Goal: Obtain resource: Download file/media

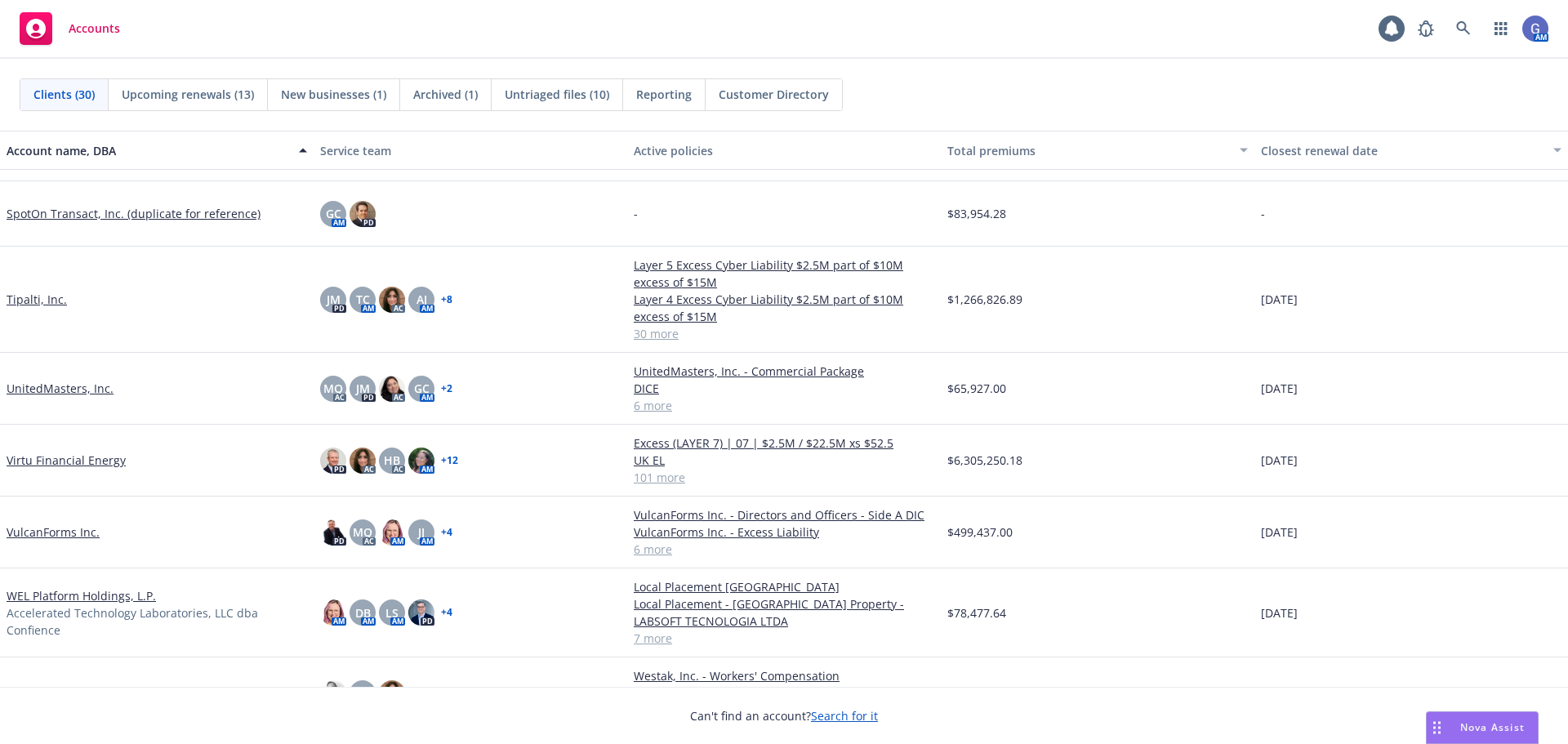
scroll to position [1389, 0]
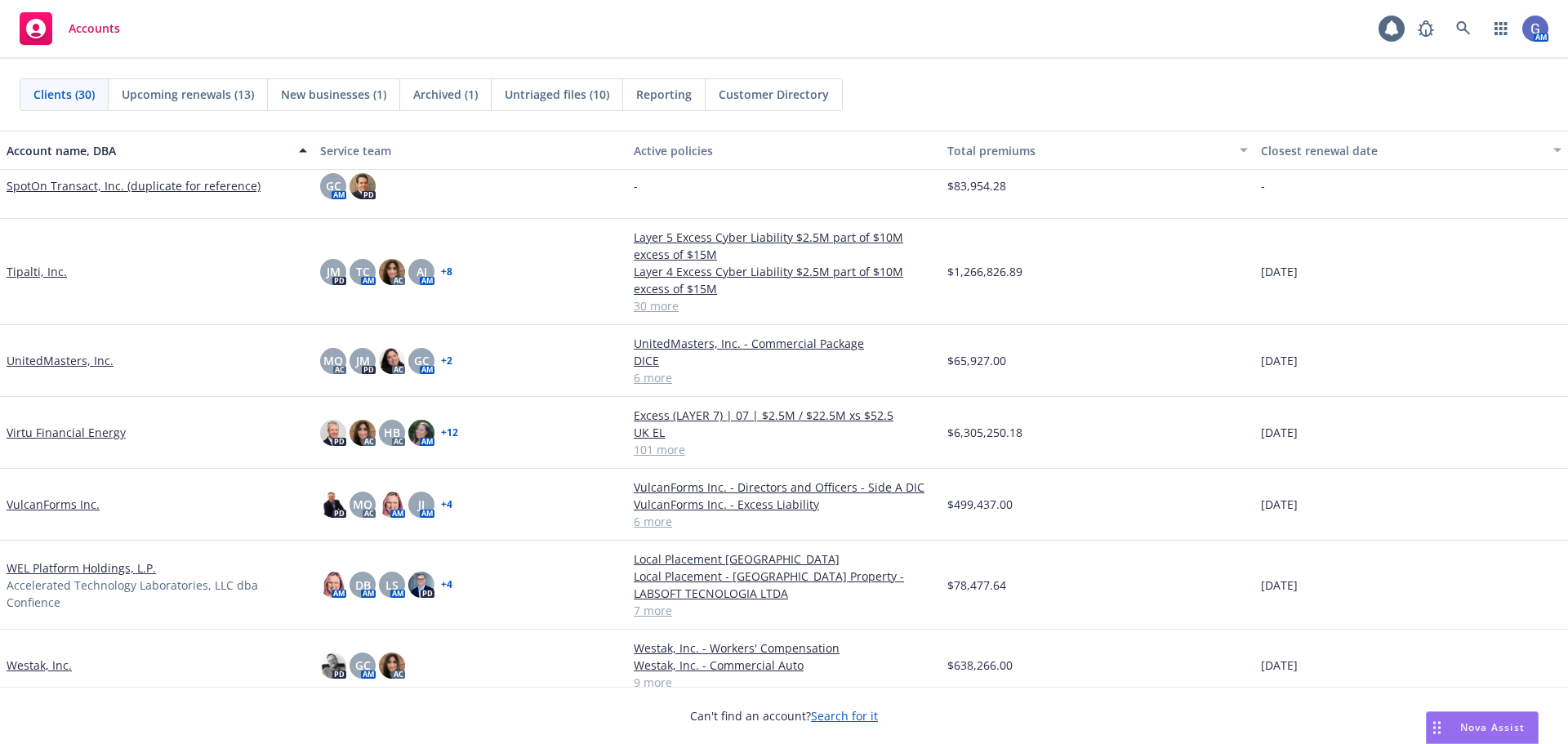
click at [34, 507] on link "VulcanForms Inc." at bounding box center [53, 504] width 93 height 17
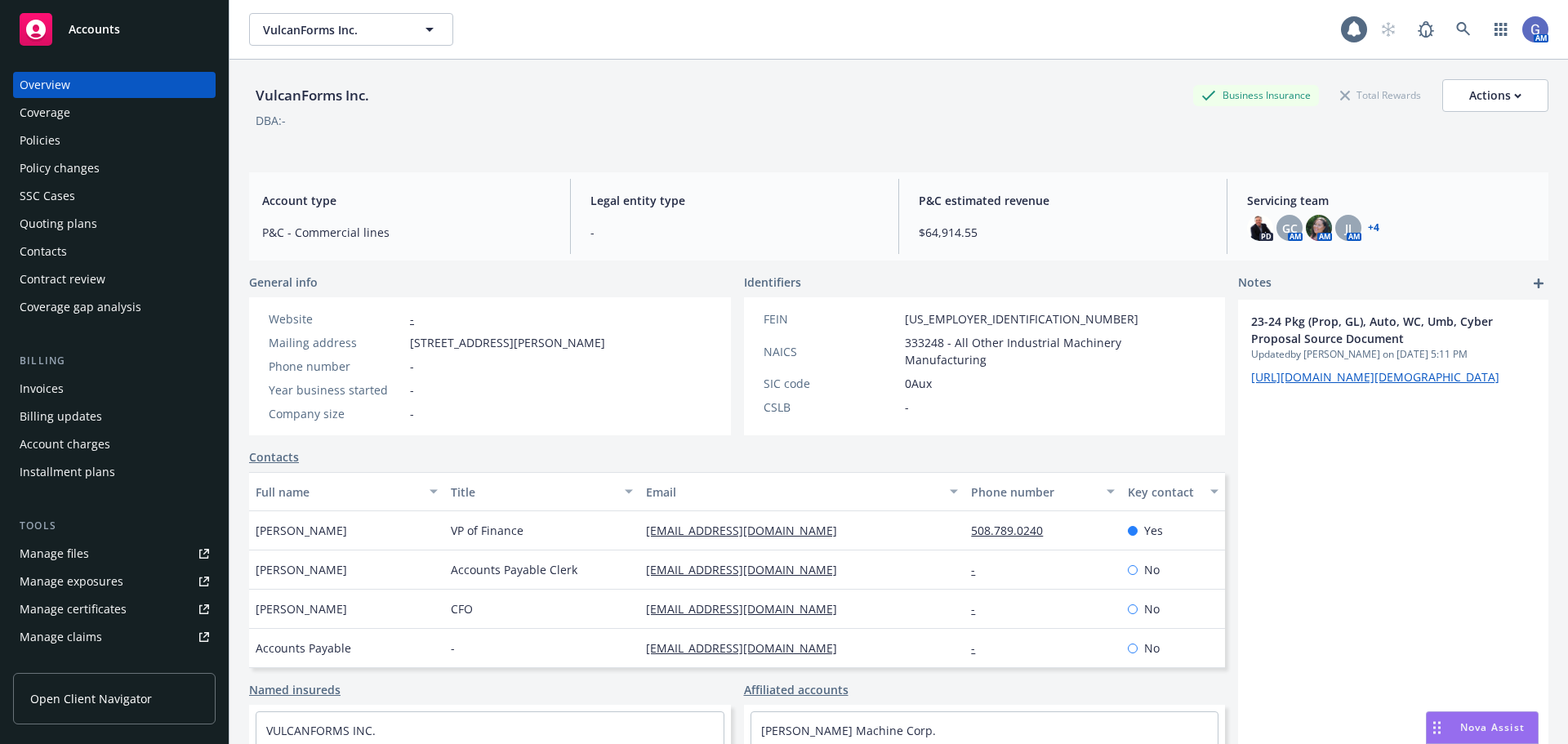
click at [45, 141] on div "Policies" at bounding box center [40, 141] width 41 height 26
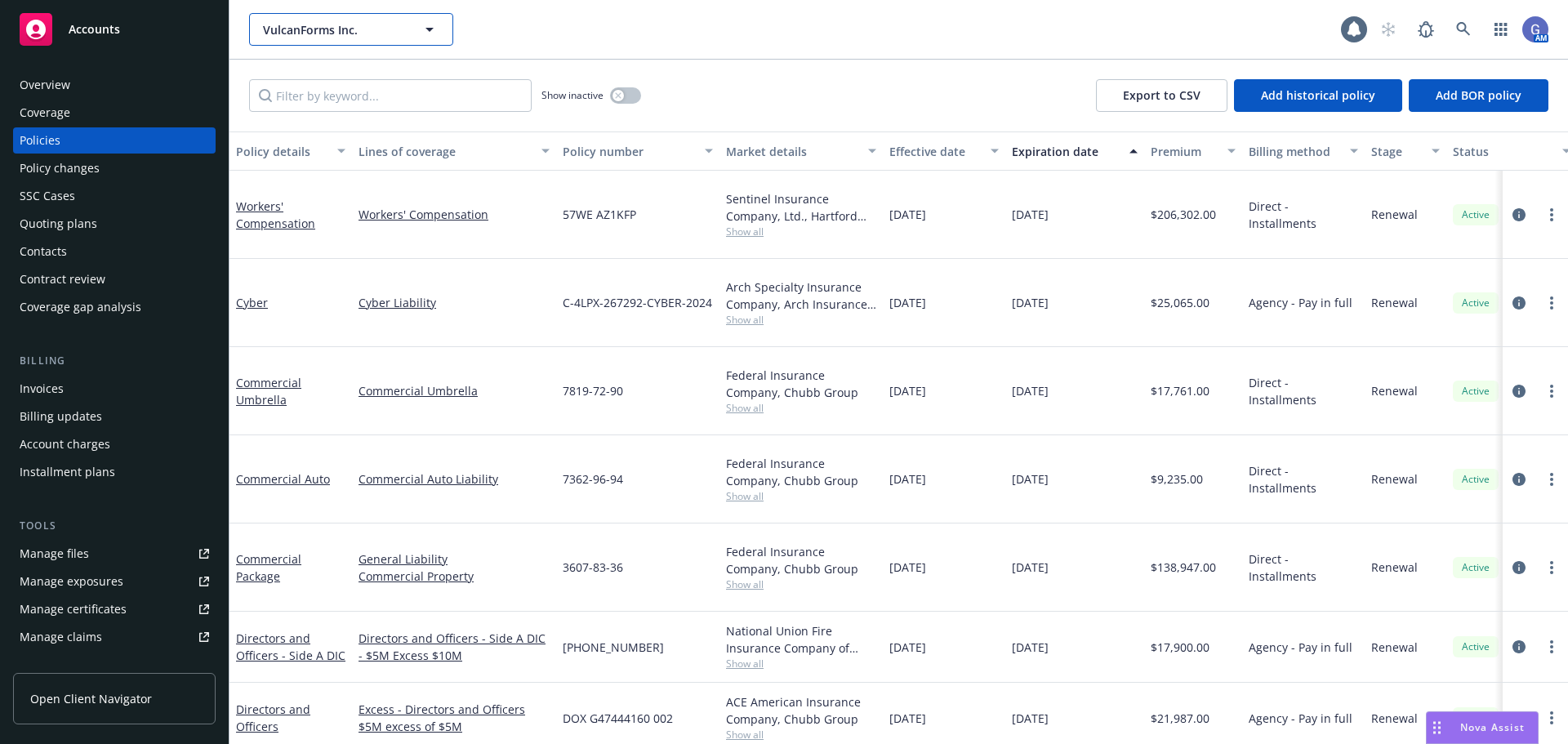
click at [431, 27] on icon "button" at bounding box center [429, 29] width 20 height 20
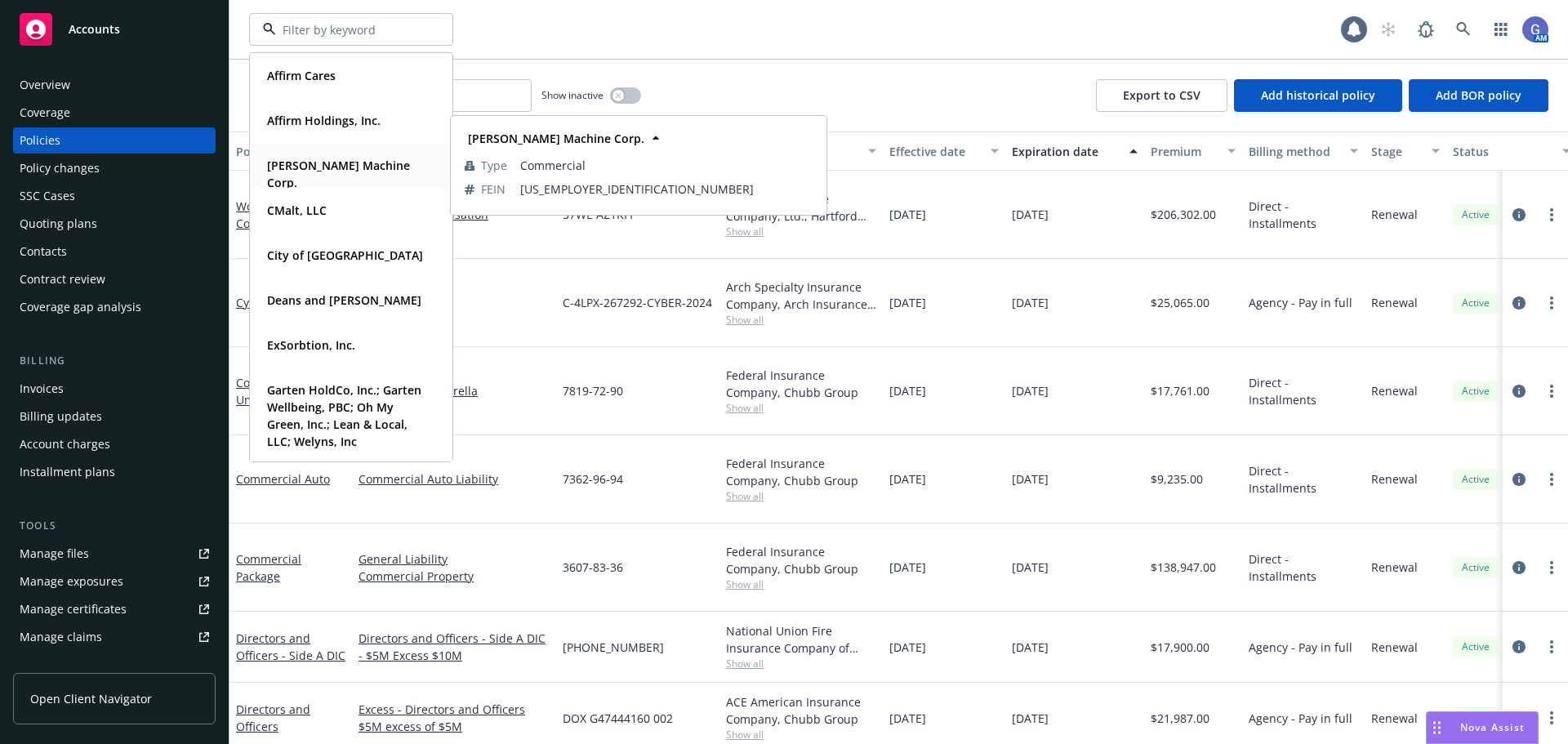
click at [346, 167] on strong "[PERSON_NAME] Machine Corp." at bounding box center [338, 174] width 143 height 33
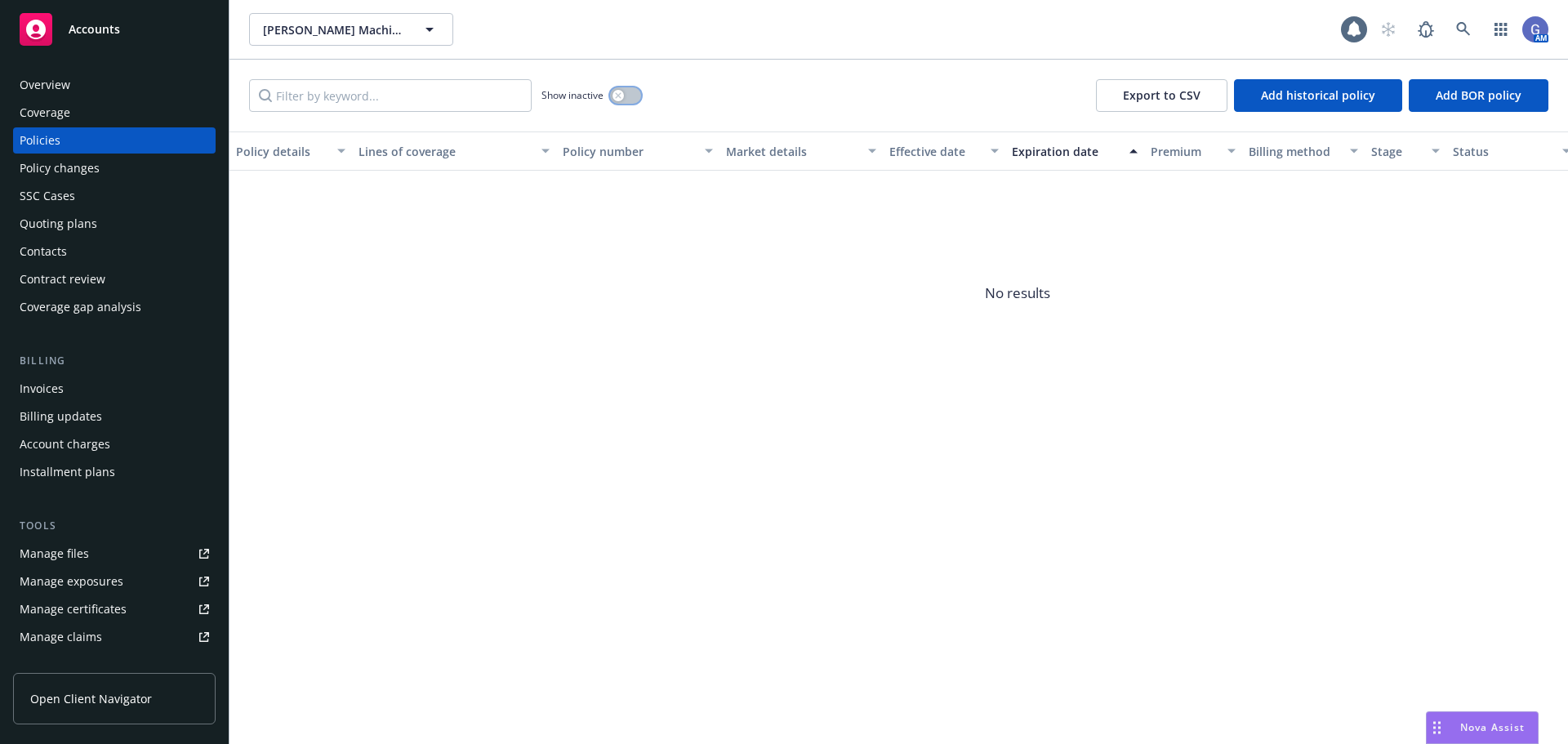
click at [633, 94] on button "button" at bounding box center [625, 95] width 31 height 16
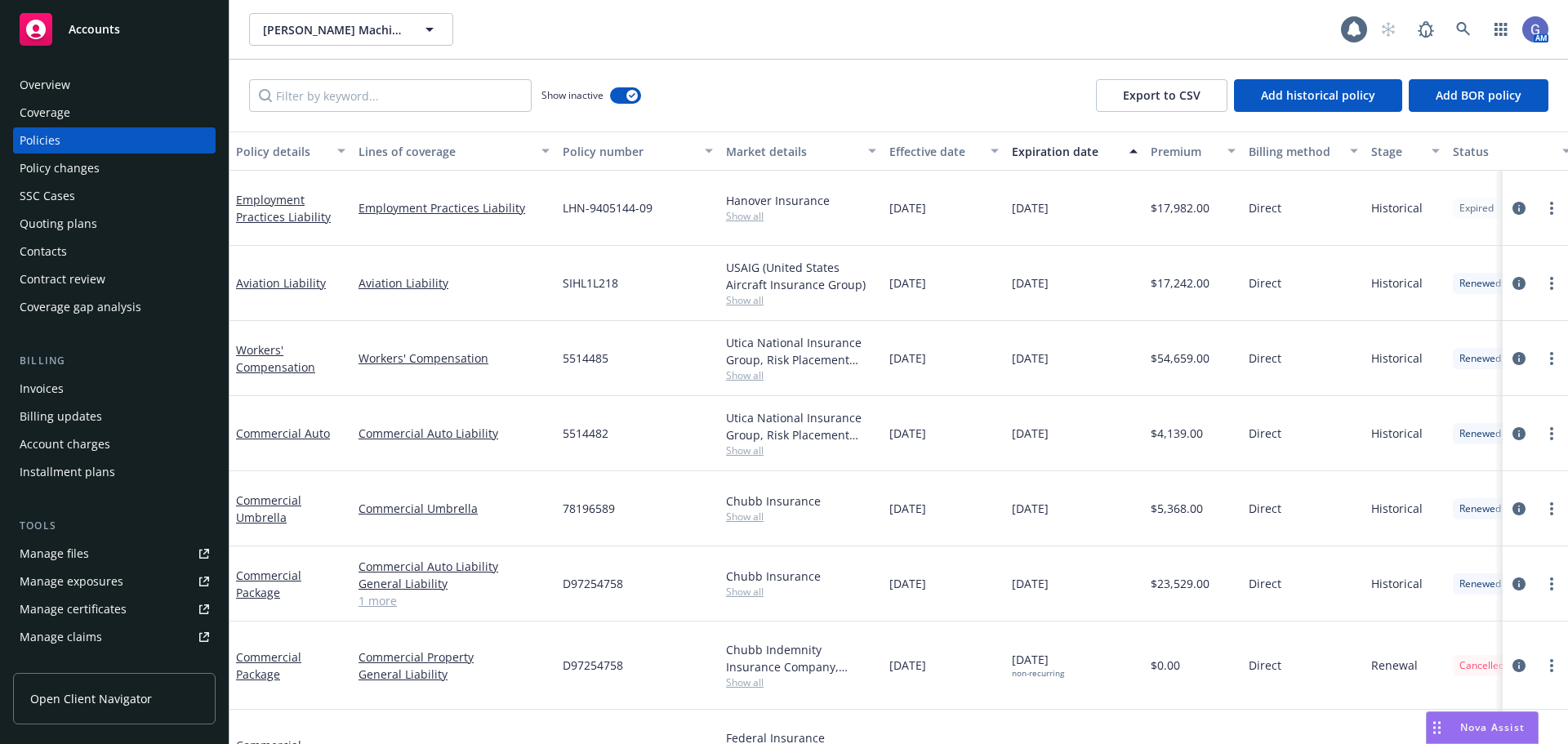
click at [1026, 154] on div "Expiration date" at bounding box center [1065, 151] width 108 height 17
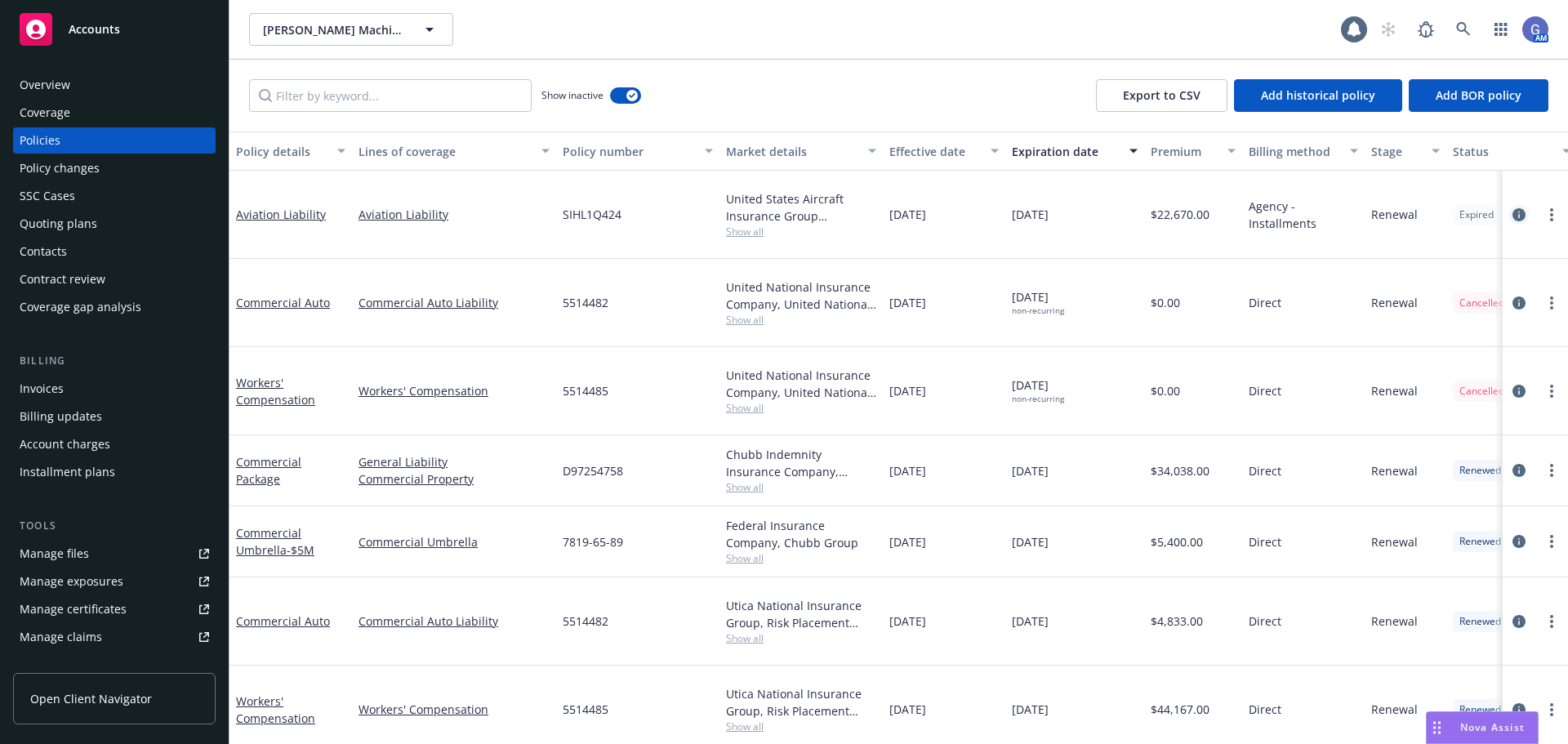
click at [1512, 208] on icon "circleInformation" at bounding box center [1519, 215] width 13 height 13
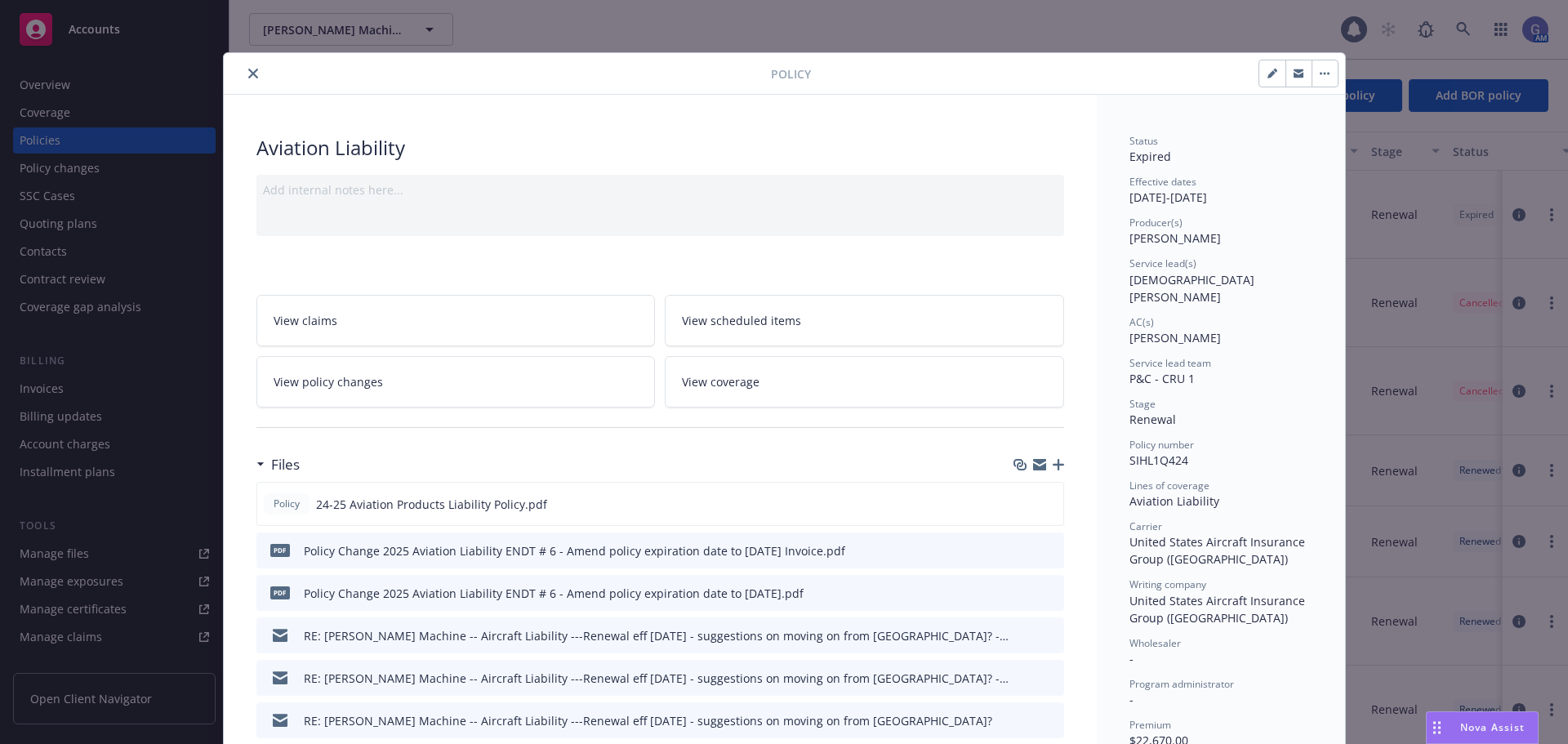
click at [1016, 549] on icon "download file" at bounding box center [1021, 548] width 10 height 9
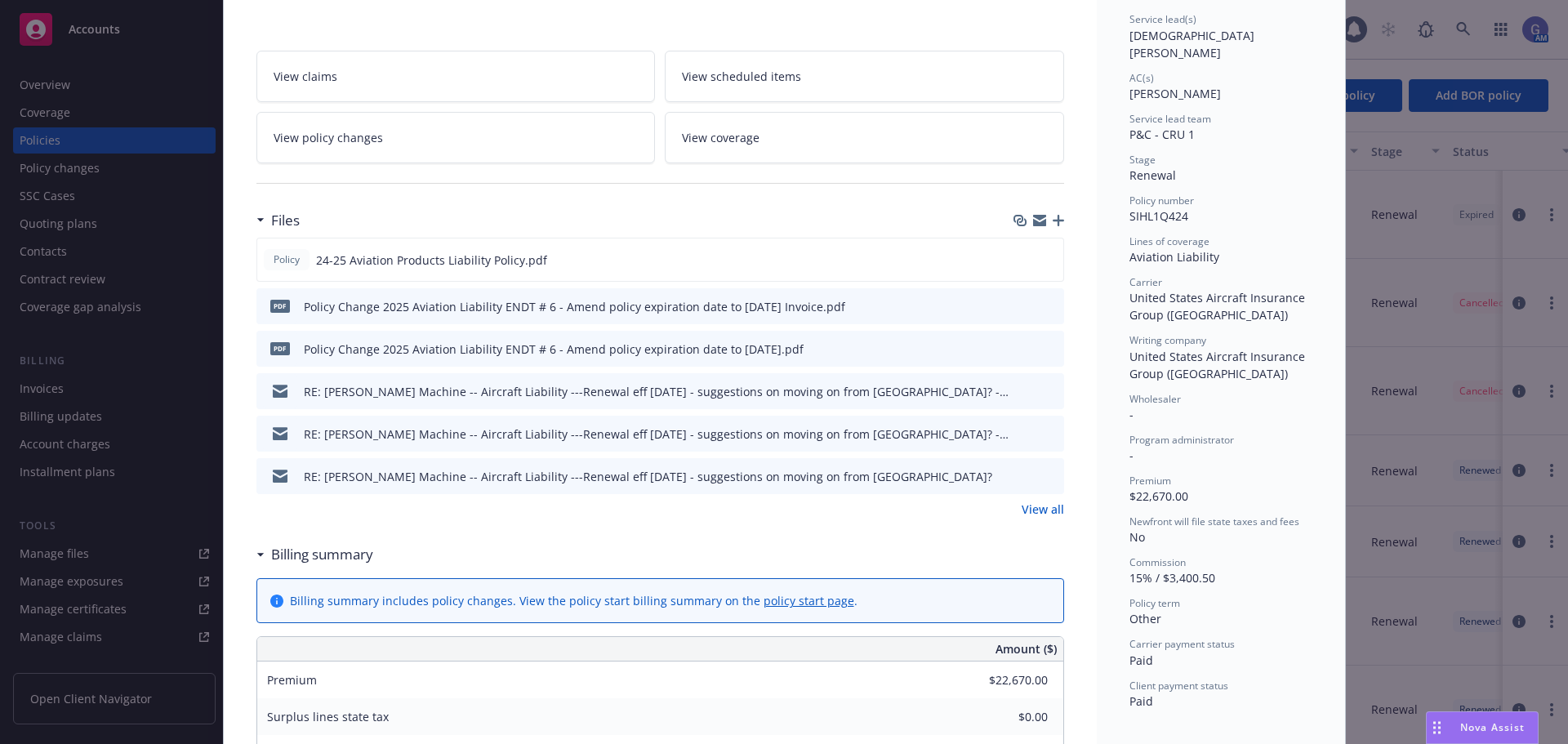
scroll to position [245, 0]
